Goal: Information Seeking & Learning: Check status

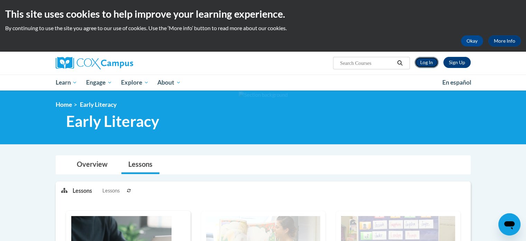
click at [426, 62] on link "Log In" at bounding box center [427, 62] width 24 height 11
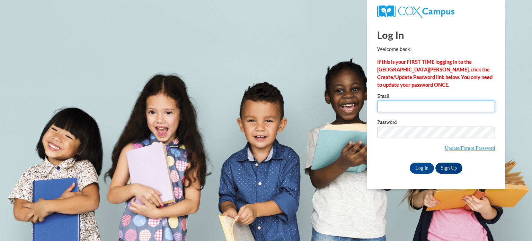
click at [393, 102] on input "Email" at bounding box center [436, 106] width 118 height 12
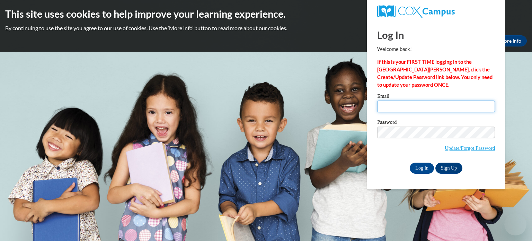
type input "theadley@kusd.edu"
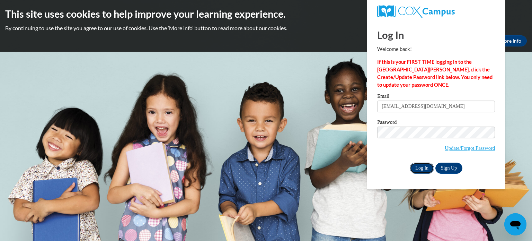
click at [417, 168] on input "Log In" at bounding box center [421, 167] width 24 height 11
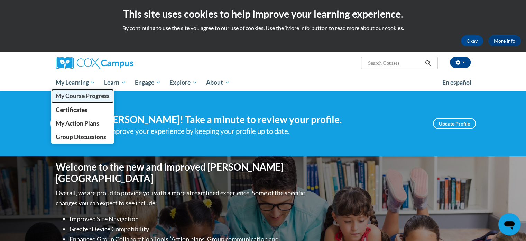
click at [90, 94] on span "My Course Progress" at bounding box center [82, 95] width 54 height 7
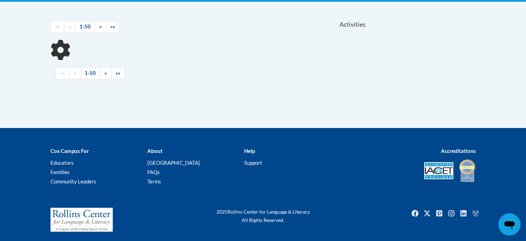
scroll to position [143, 0]
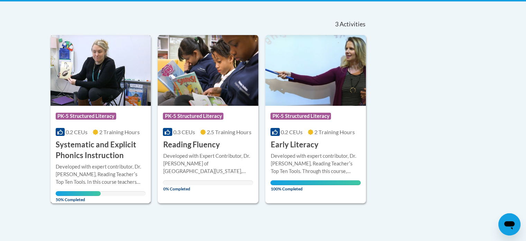
click at [97, 154] on h3 "Systematic and Explicit Phonics Instruction" at bounding box center [101, 149] width 90 height 21
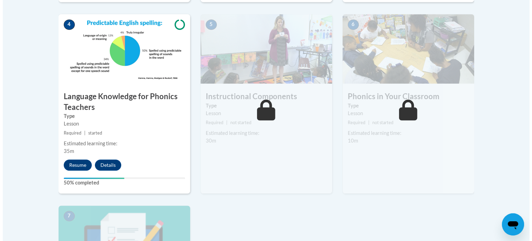
scroll to position [399, 0]
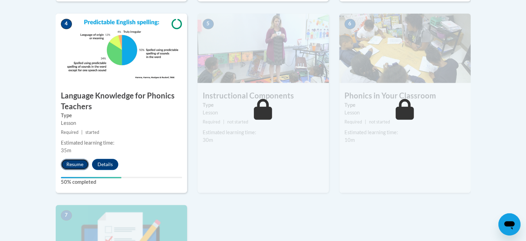
click at [72, 162] on button "Resume" at bounding box center [75, 164] width 28 height 11
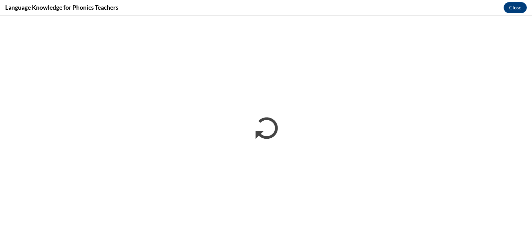
scroll to position [0, 0]
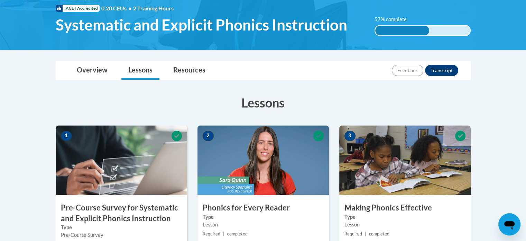
scroll to position [108, 0]
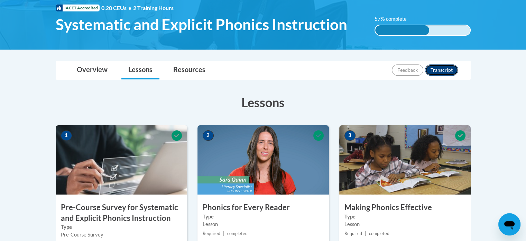
click at [447, 66] on button "Transcript" at bounding box center [441, 69] width 33 height 11
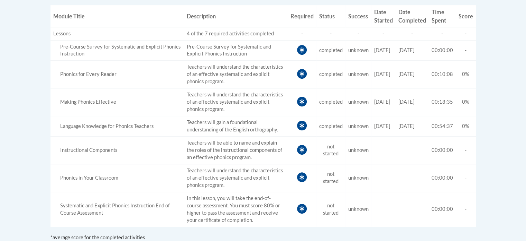
scroll to position [279, 0]
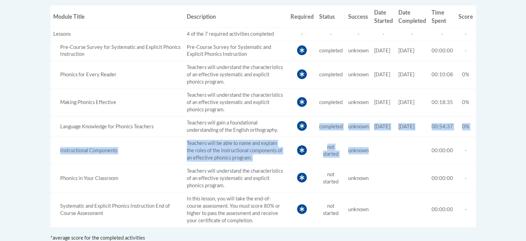
drag, startPoint x: 387, startPoint y: 159, endPoint x: 285, endPoint y: 130, distance: 106.1
click at [285, 130] on tbody "Lessons 4 of the 7 required activities completed - - - - - - 57% Complete Score…" at bounding box center [264, 126] width 426 height 199
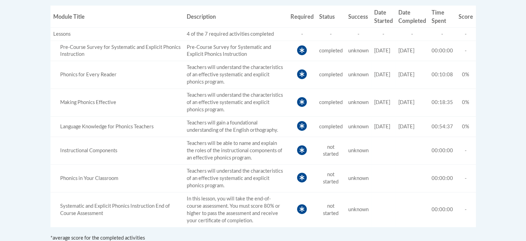
click at [276, 103] on td "Teachers will understand the characteristics of an effective systematic and exp…" at bounding box center [236, 103] width 104 height 28
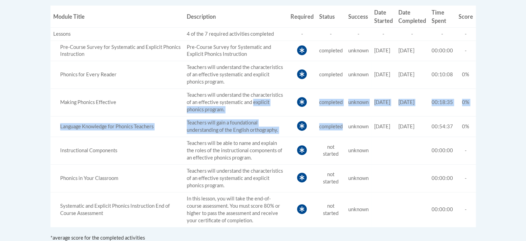
drag, startPoint x: 276, startPoint y: 103, endPoint x: 314, endPoint y: 114, distance: 39.1
click at [324, 124] on tbody "Lessons 4 of the 7 required activities completed - - - - - - 57% Complete Score…" at bounding box center [264, 126] width 426 height 199
click at [297, 98] on icon at bounding box center [302, 102] width 10 height 10
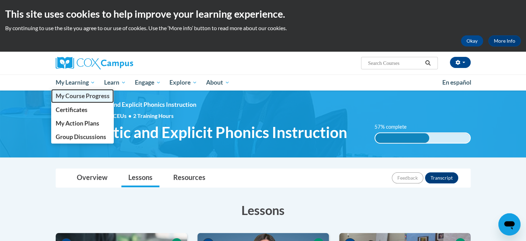
drag, startPoint x: 91, startPoint y: 91, endPoint x: 79, endPoint y: 97, distance: 13.5
click at [79, 97] on span "My Course Progress" at bounding box center [82, 95] width 54 height 7
